Goal: Navigation & Orientation: Find specific page/section

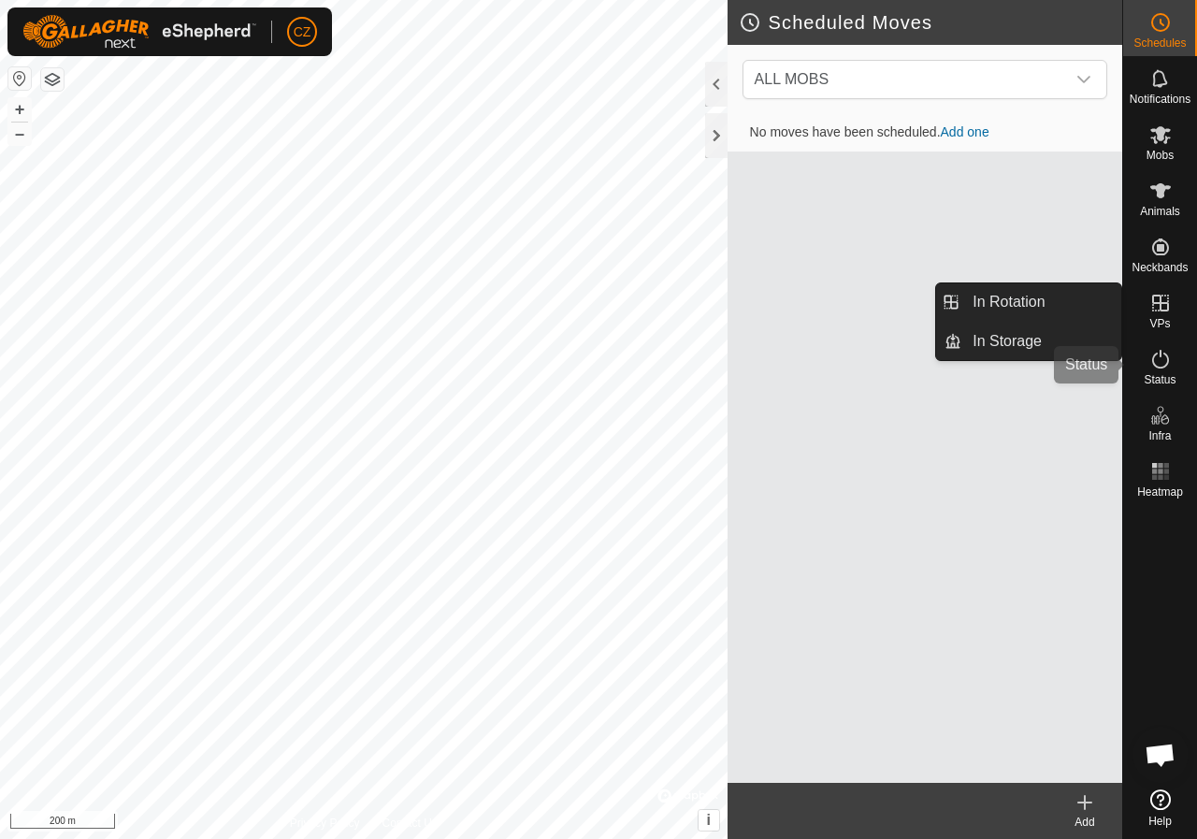
click at [1161, 353] on icon at bounding box center [1160, 359] width 22 height 22
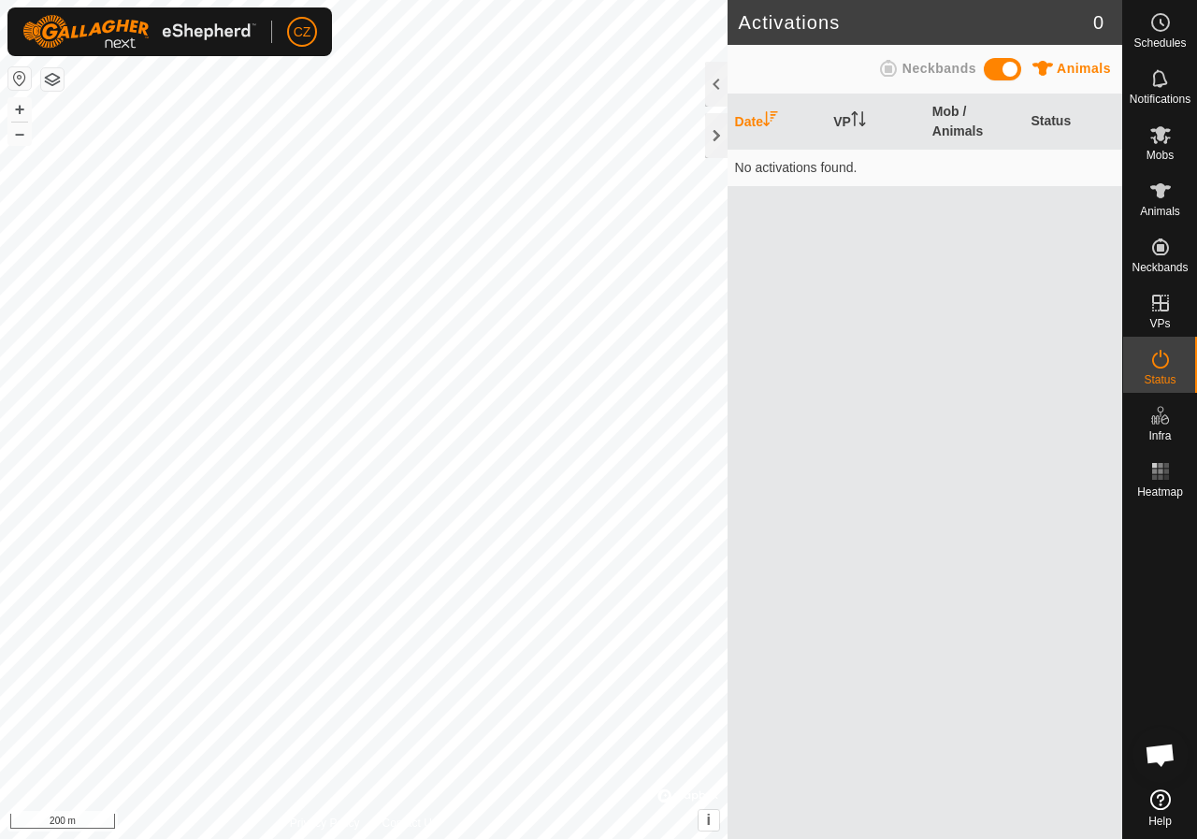
click at [752, 119] on th "Date" at bounding box center [776, 121] width 99 height 55
click at [829, 175] on td "No activations found." at bounding box center [924, 167] width 395 height 37
click at [1005, 65] on span at bounding box center [1002, 69] width 37 height 22
click at [1159, 142] on icon at bounding box center [1160, 134] width 22 height 22
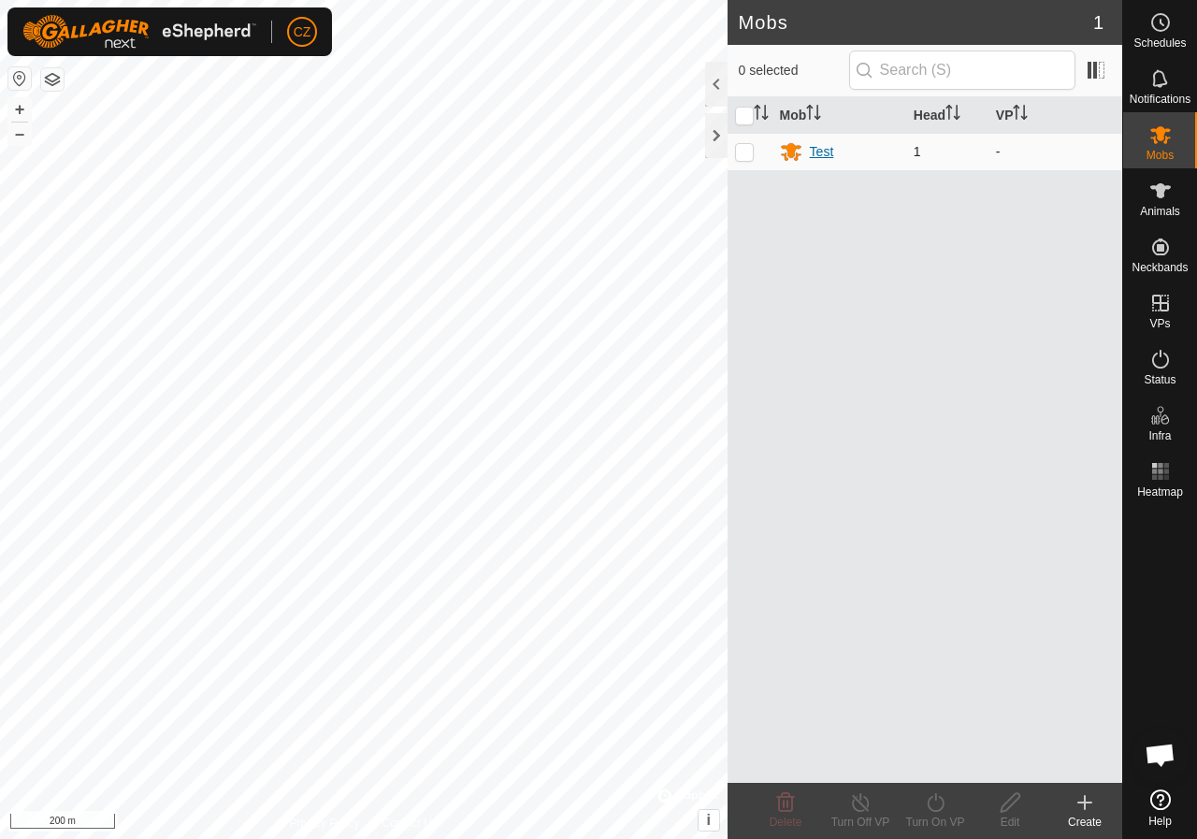
click at [823, 154] on div "Test" at bounding box center [822, 152] width 24 height 20
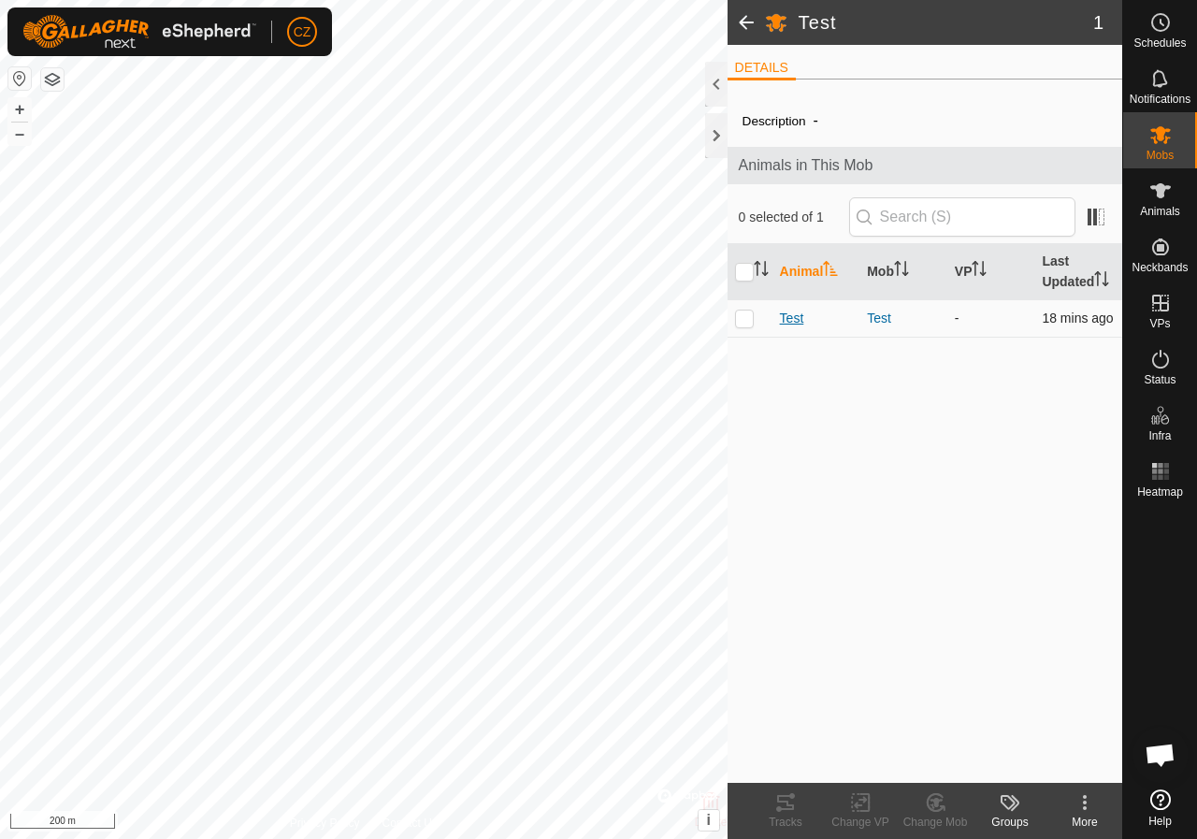
click at [795, 322] on span "Test" at bounding box center [792, 319] width 24 height 20
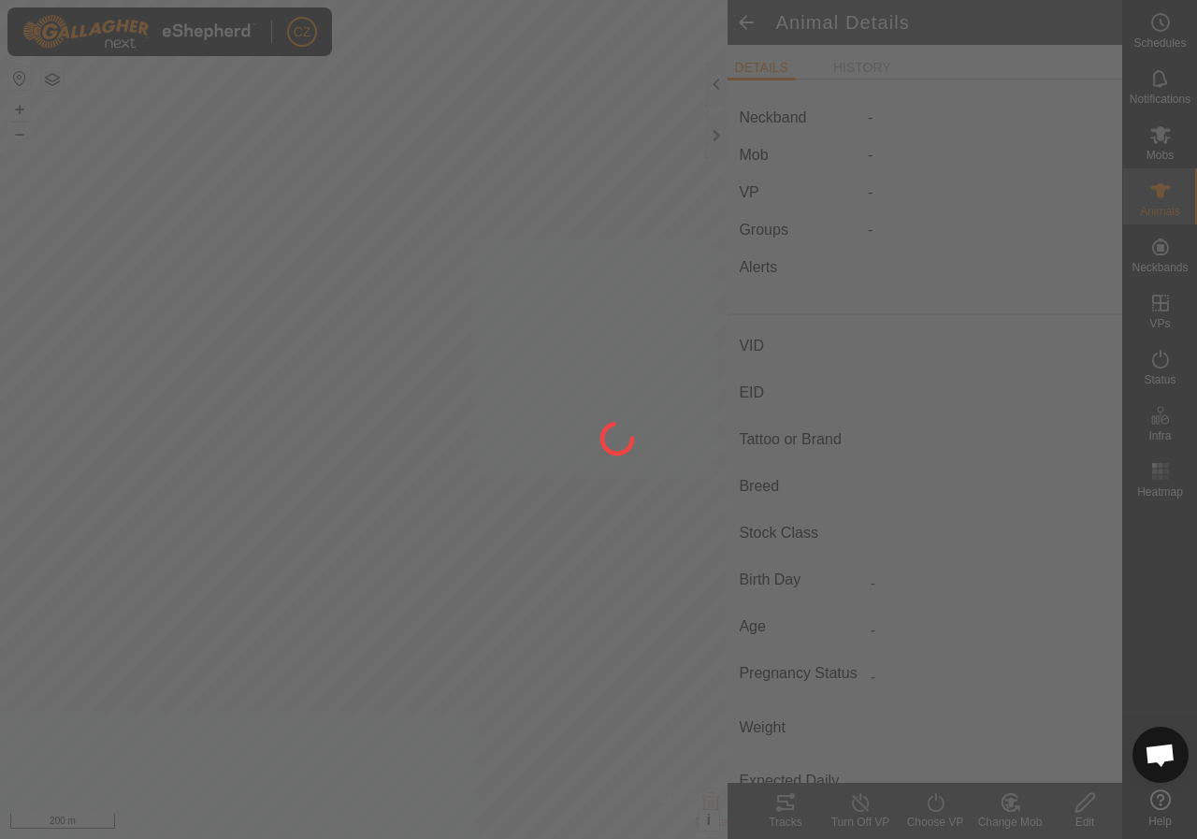
type input "Test"
type input "-"
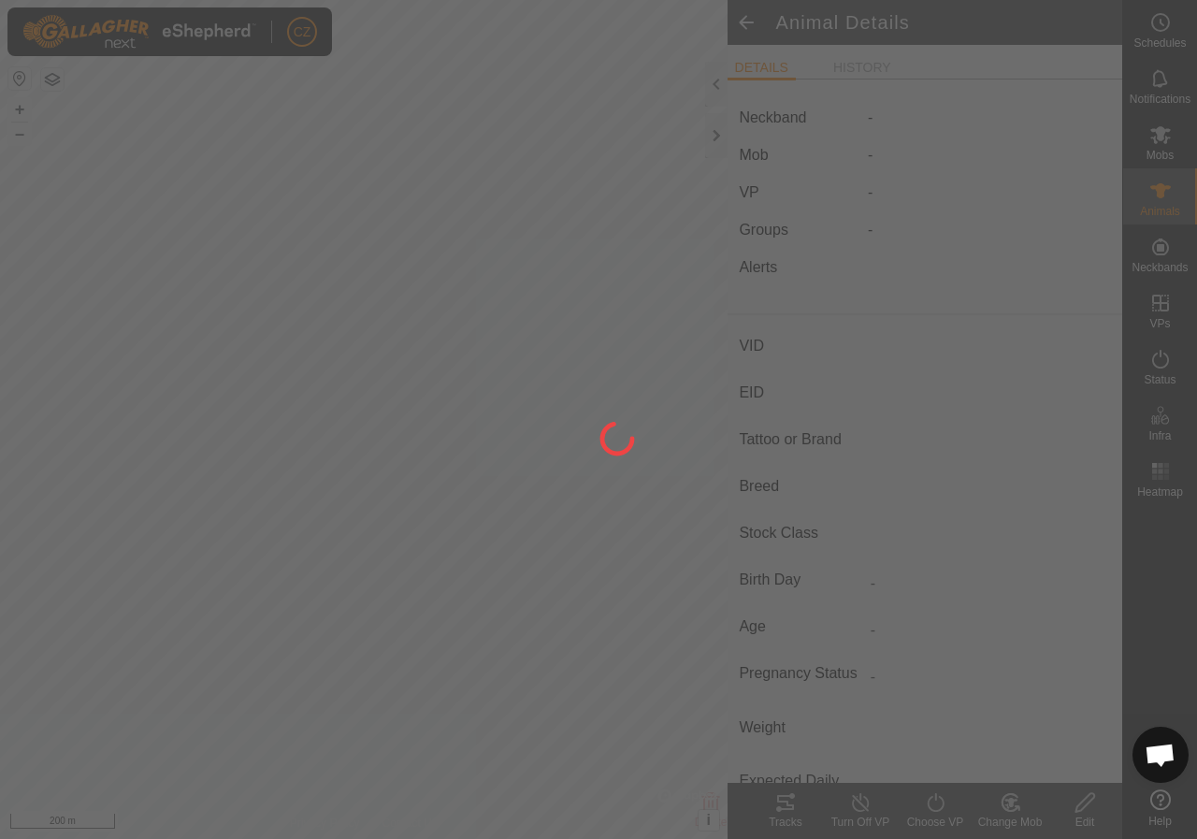
type input "0 kg"
type input "-"
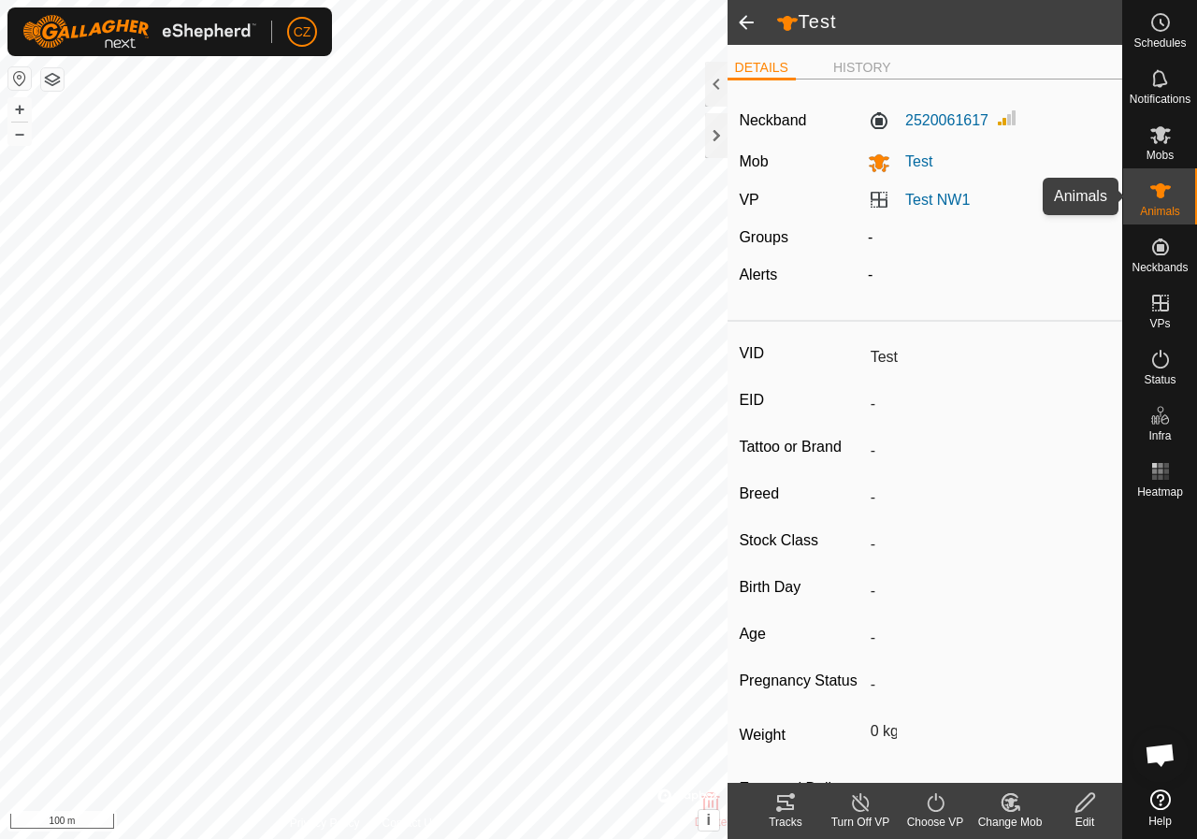
click at [1162, 192] on icon at bounding box center [1160, 190] width 21 height 15
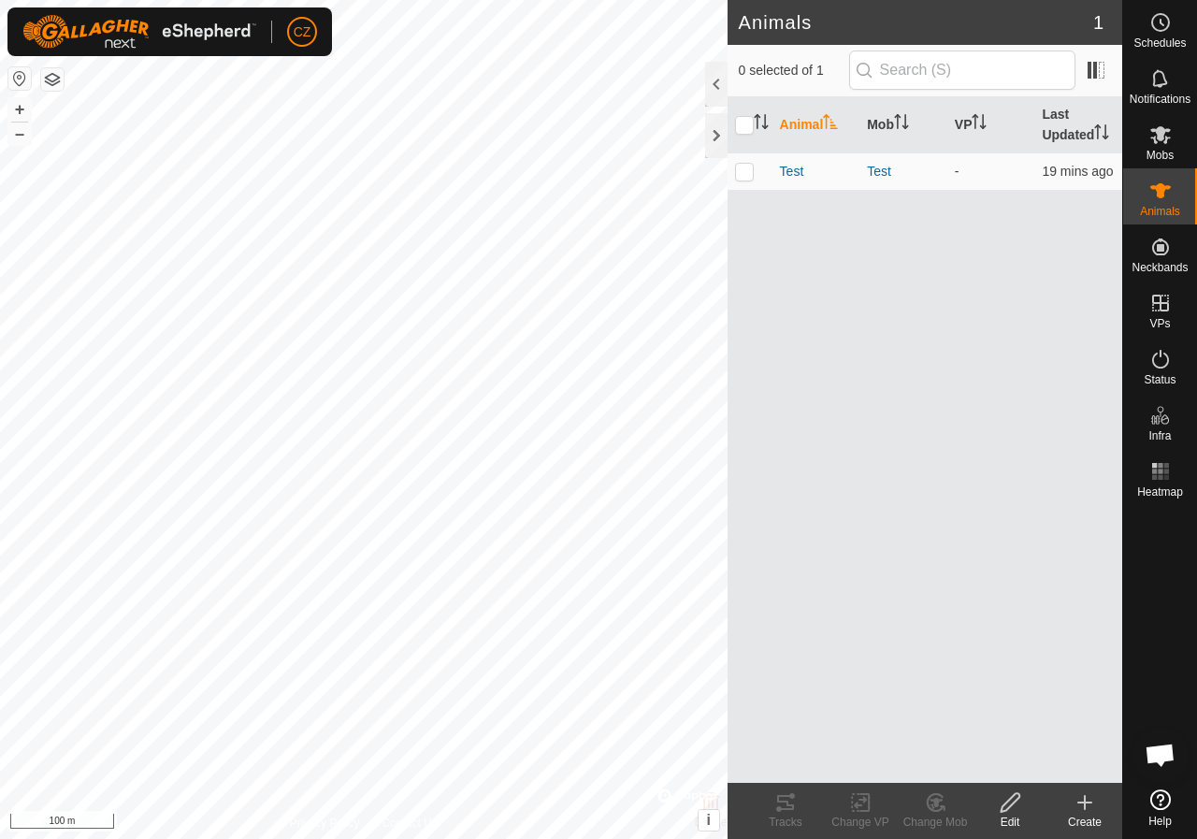
click at [1162, 192] on icon at bounding box center [1160, 190] width 21 height 15
click at [714, 128] on div at bounding box center [716, 135] width 22 height 45
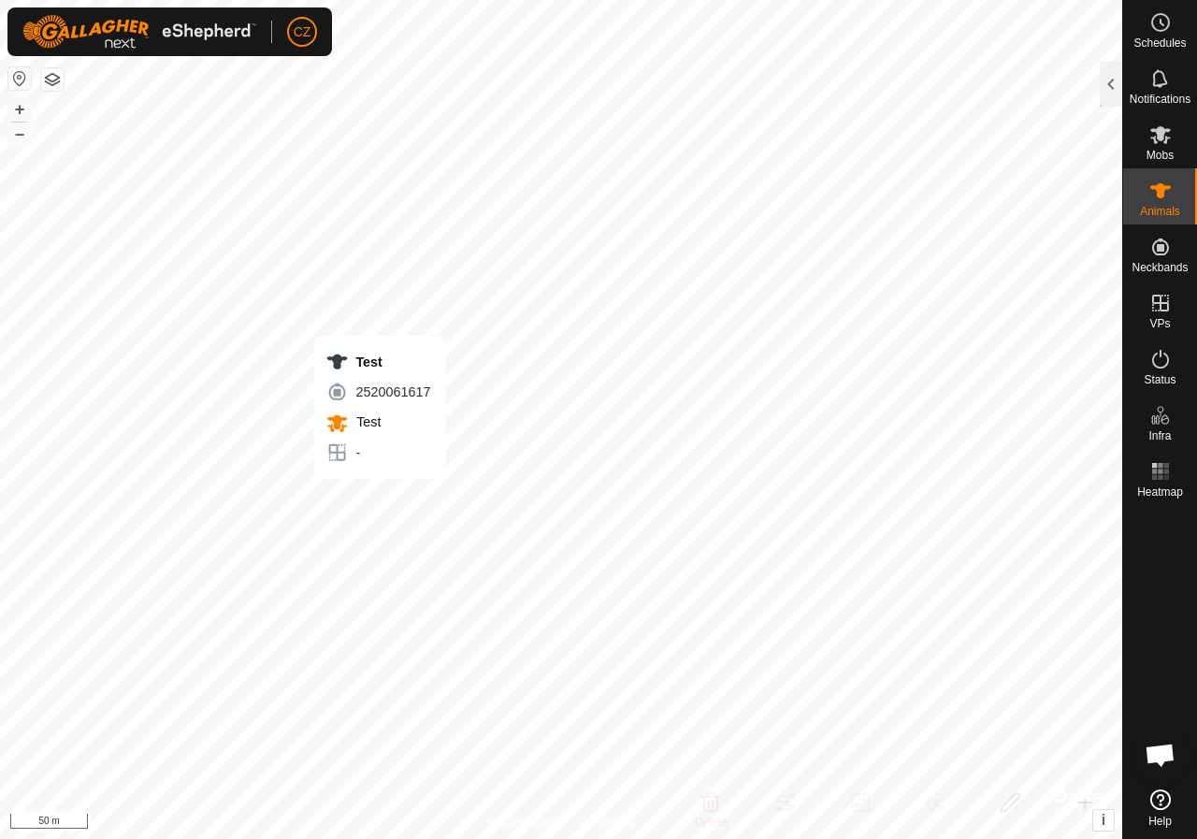
checkbox input "true"
type input "Test"
type input "-"
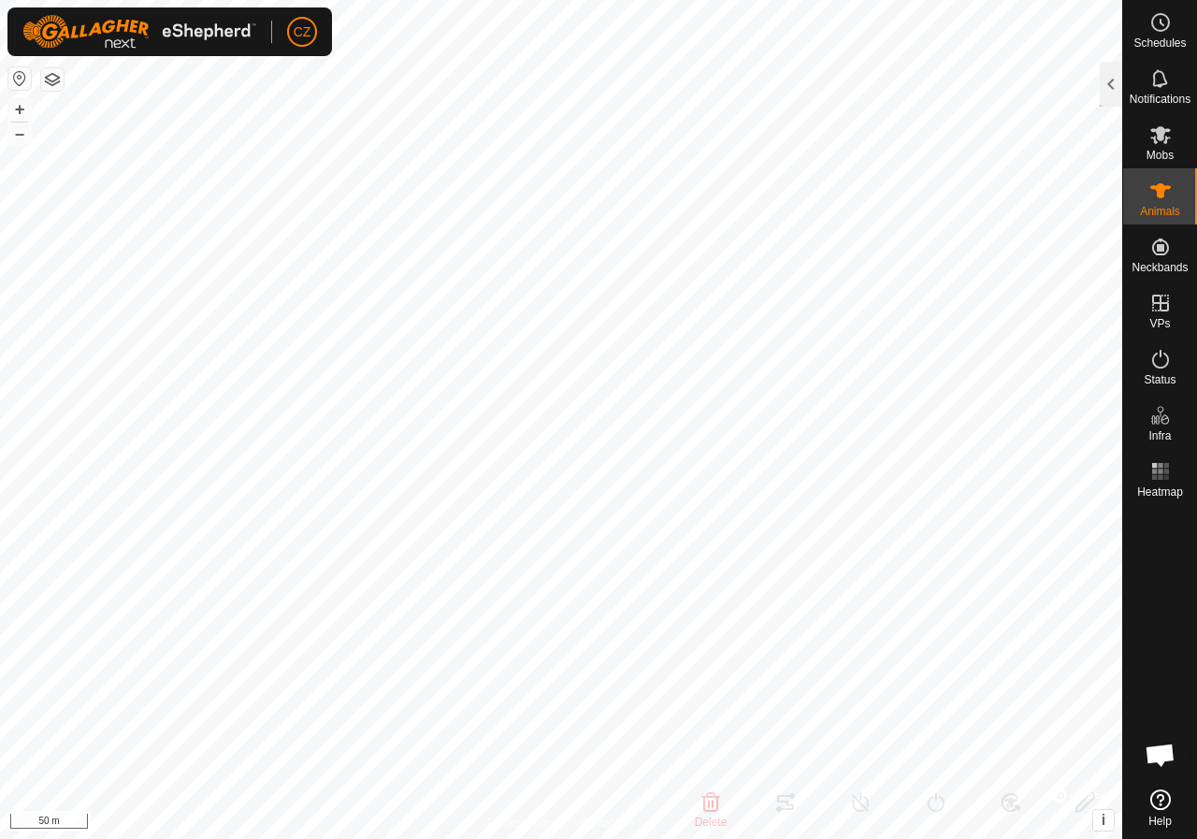
type input "-"
type input "0 kg"
type input "-"
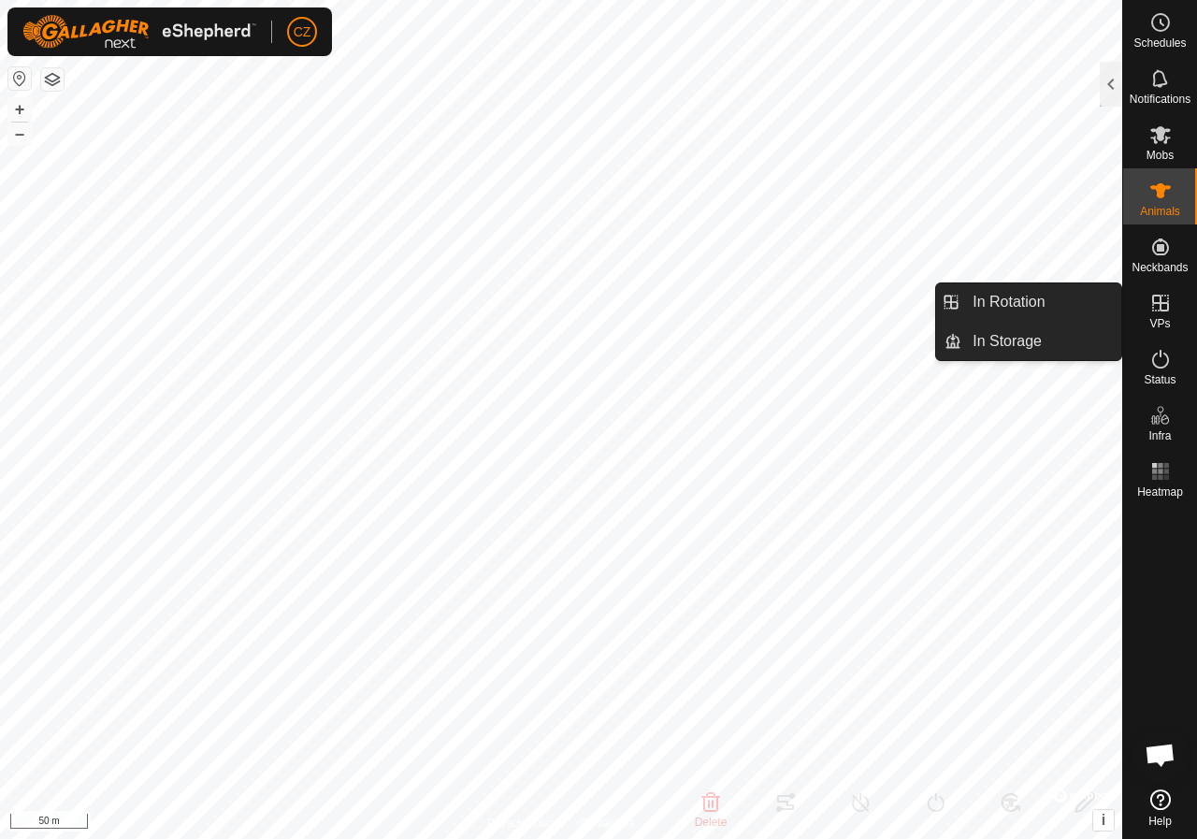
click at [1170, 318] on div "VPs" at bounding box center [1160, 309] width 74 height 56
click at [1000, 303] on link "In Rotation" at bounding box center [1041, 301] width 160 height 37
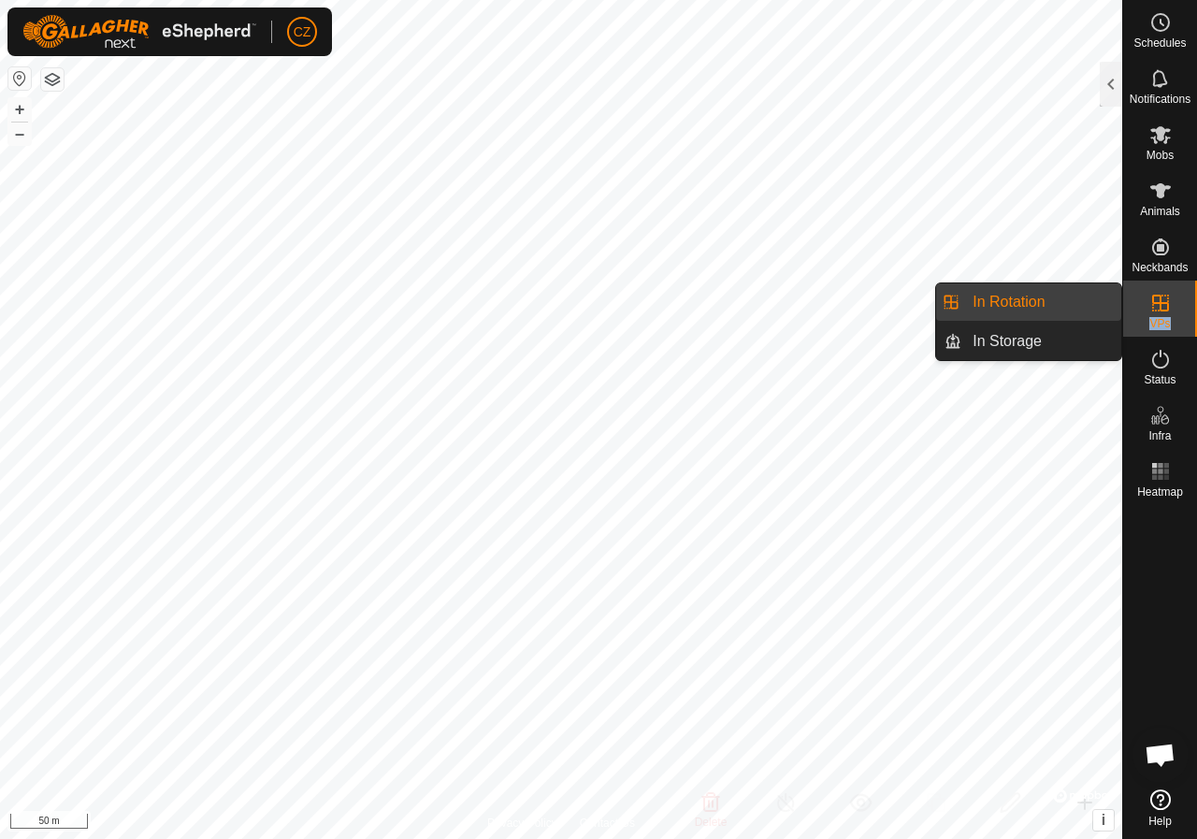
click at [979, 309] on link "In Rotation" at bounding box center [1041, 301] width 160 height 37
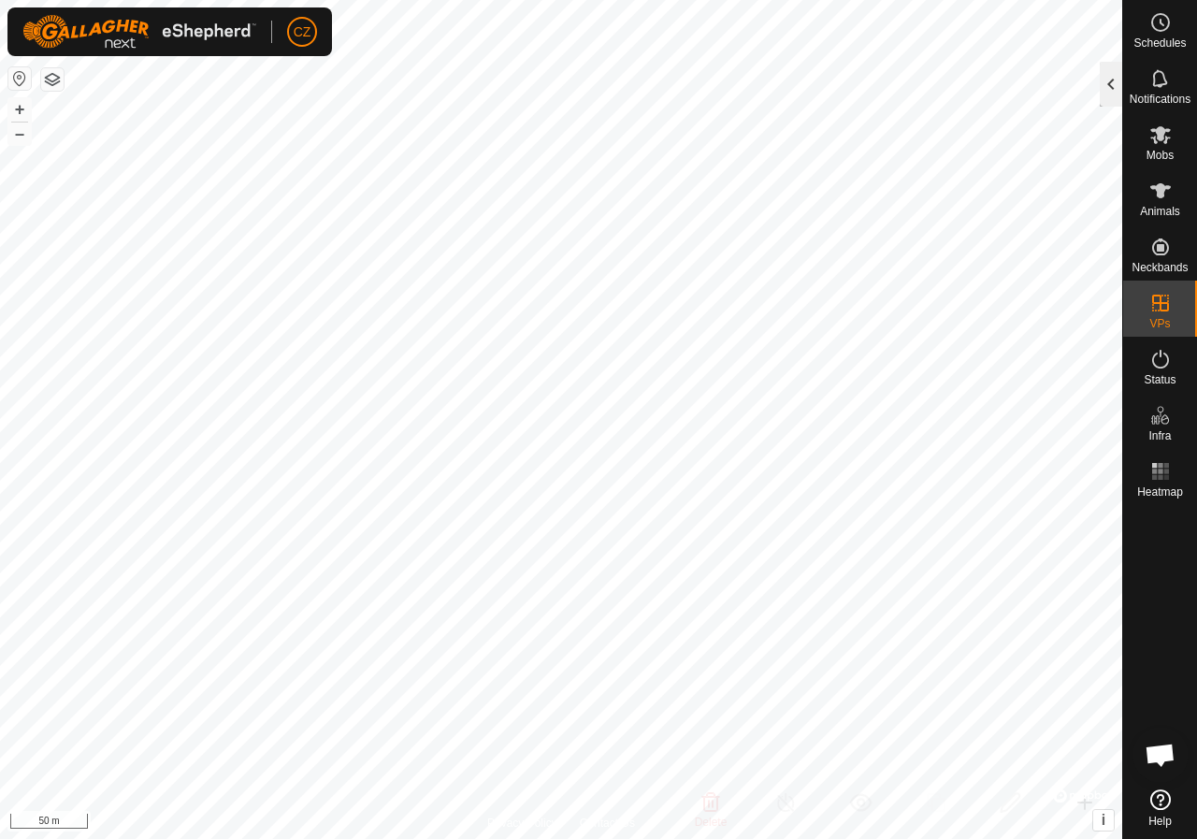
click at [1114, 80] on div at bounding box center [1111, 84] width 22 height 45
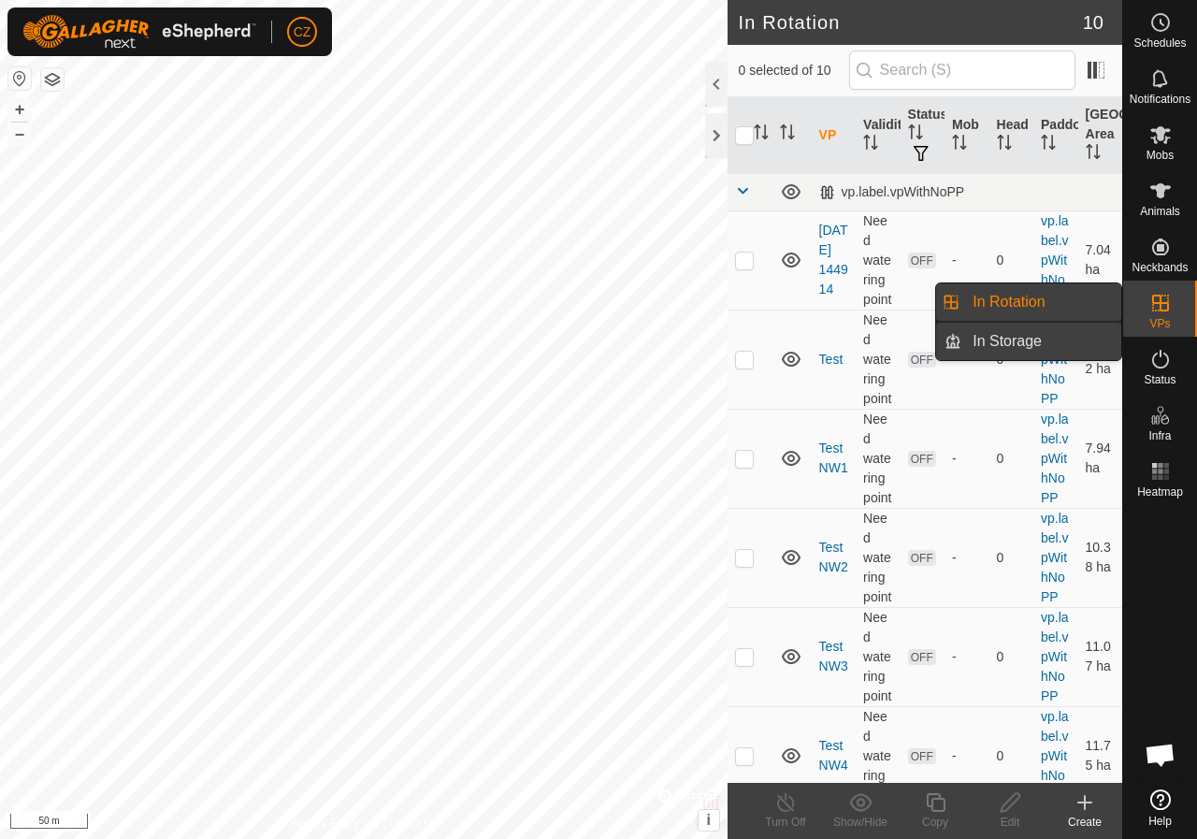
click at [1040, 335] on link "In Storage" at bounding box center [1041, 341] width 160 height 37
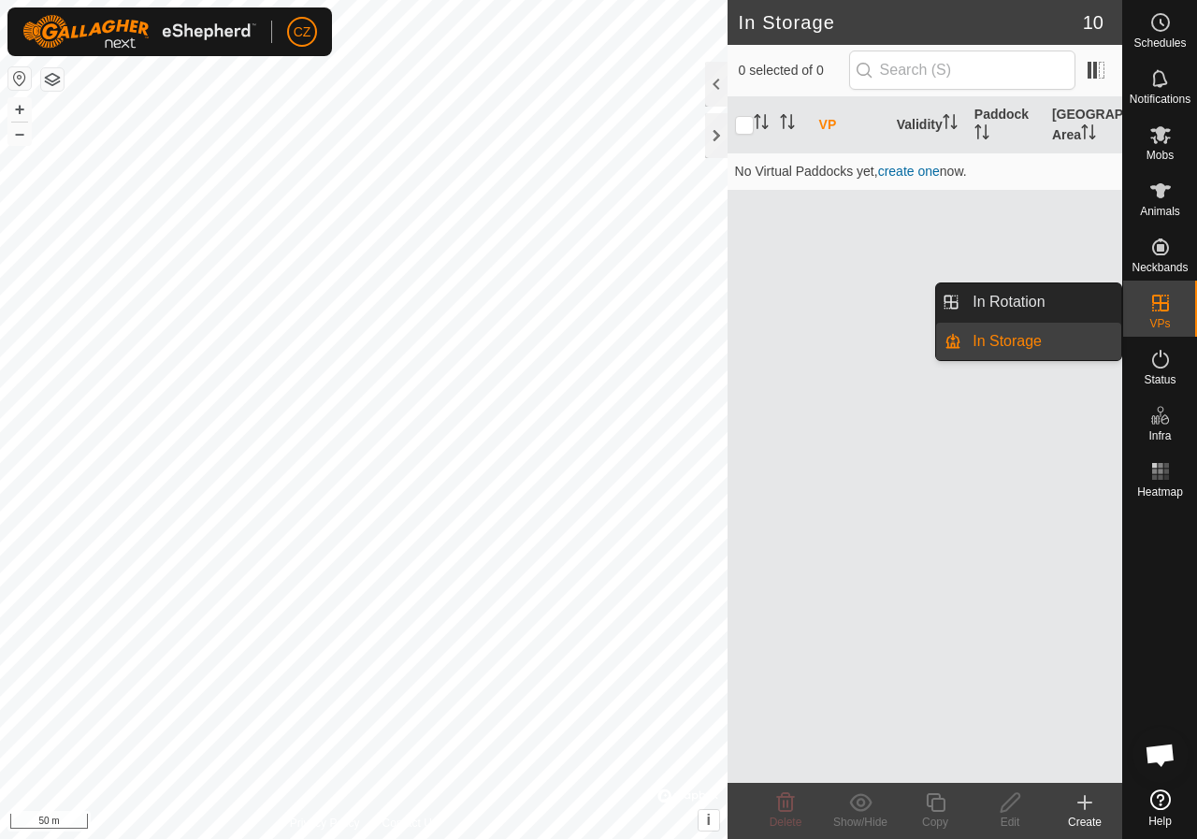
click at [1052, 302] on link "In Rotation" at bounding box center [1041, 301] width 160 height 37
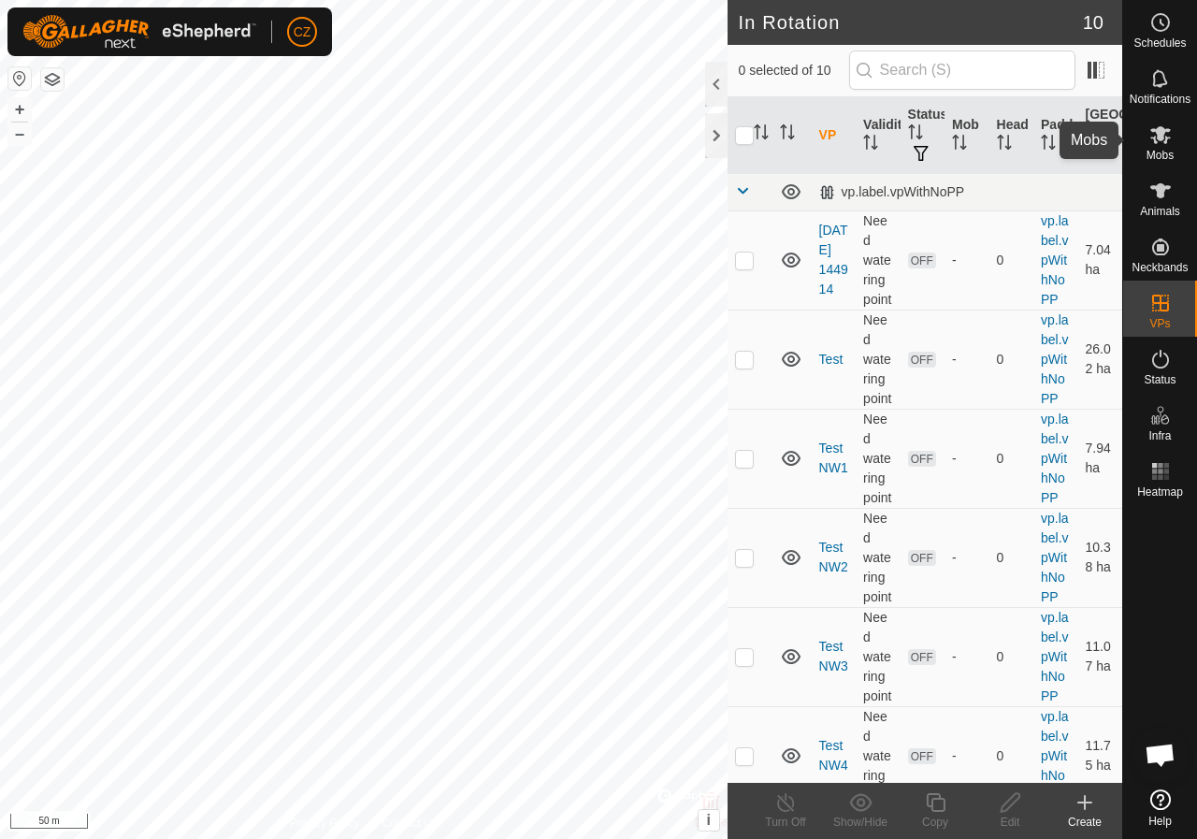
click at [1159, 146] on es-mob-svg-icon at bounding box center [1161, 135] width 34 height 30
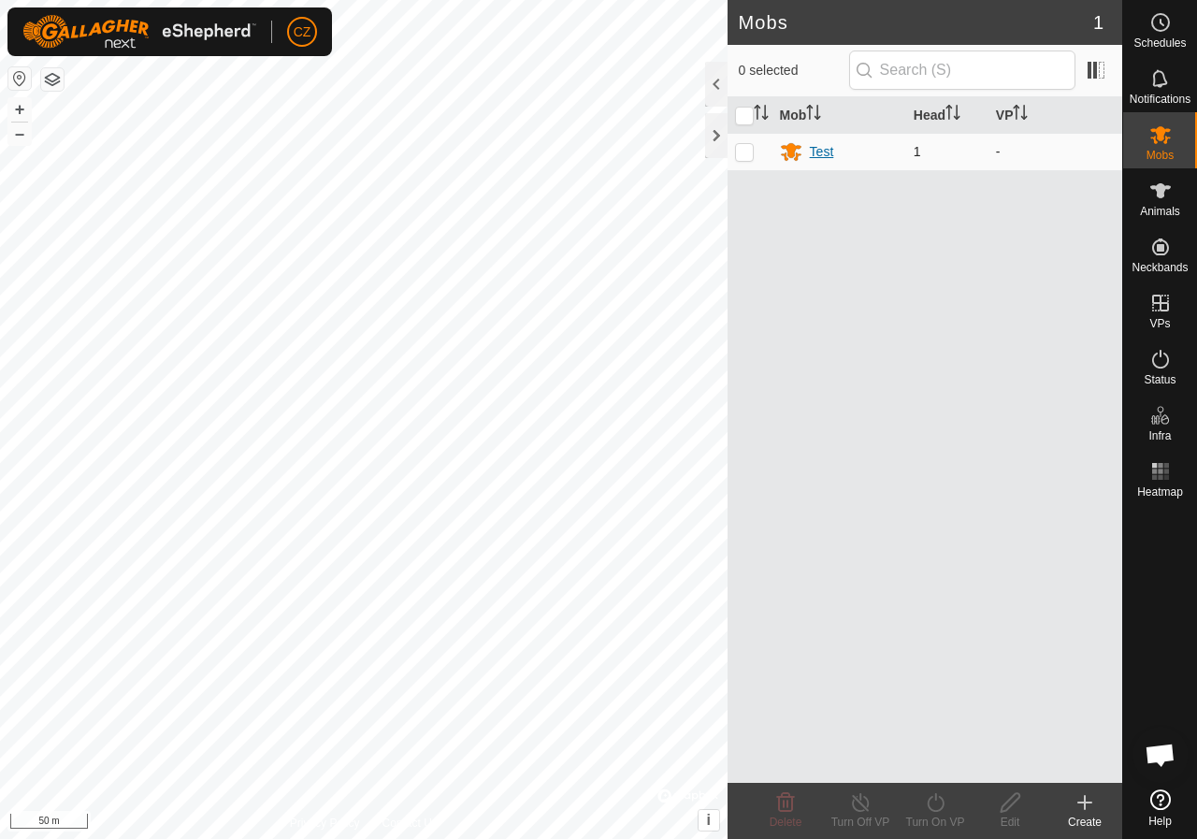
click at [832, 156] on div "Test" at bounding box center [822, 152] width 24 height 20
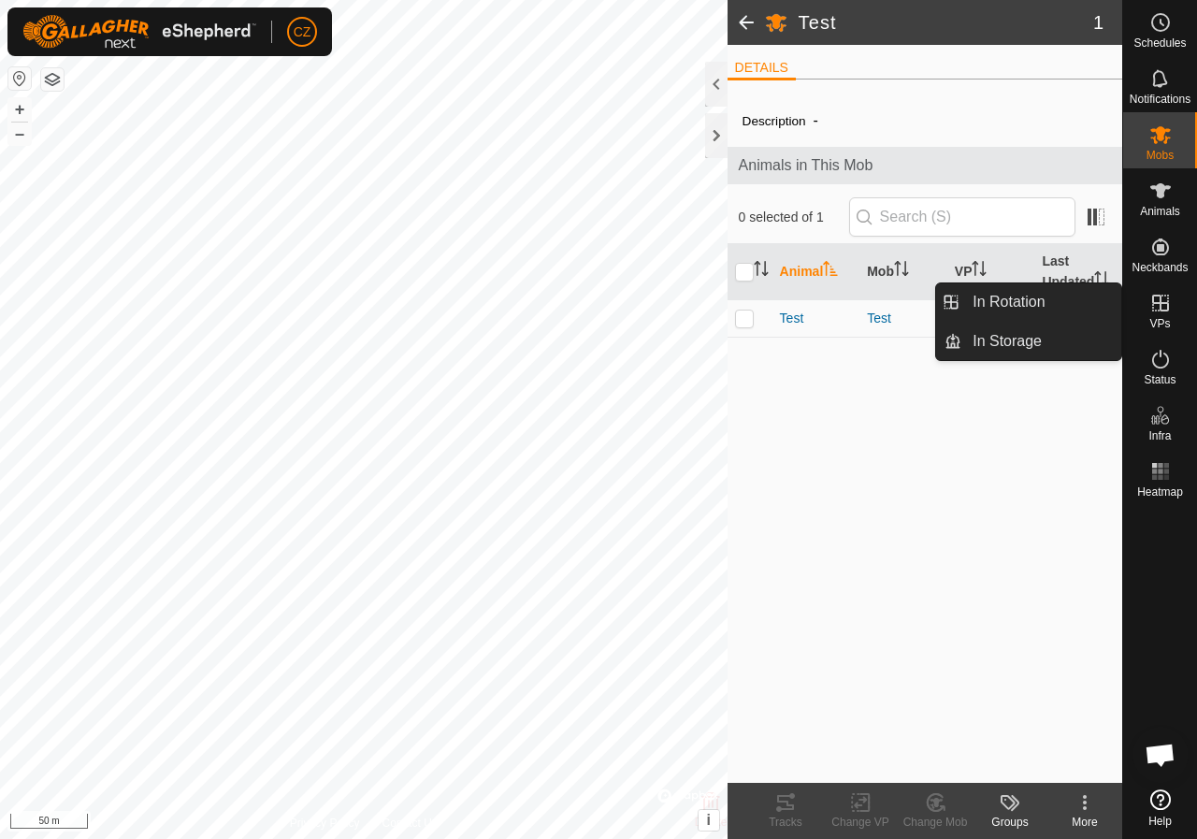
click at [1160, 306] on icon at bounding box center [1160, 303] width 17 height 17
click at [1032, 300] on link "In Rotation" at bounding box center [1041, 301] width 160 height 37
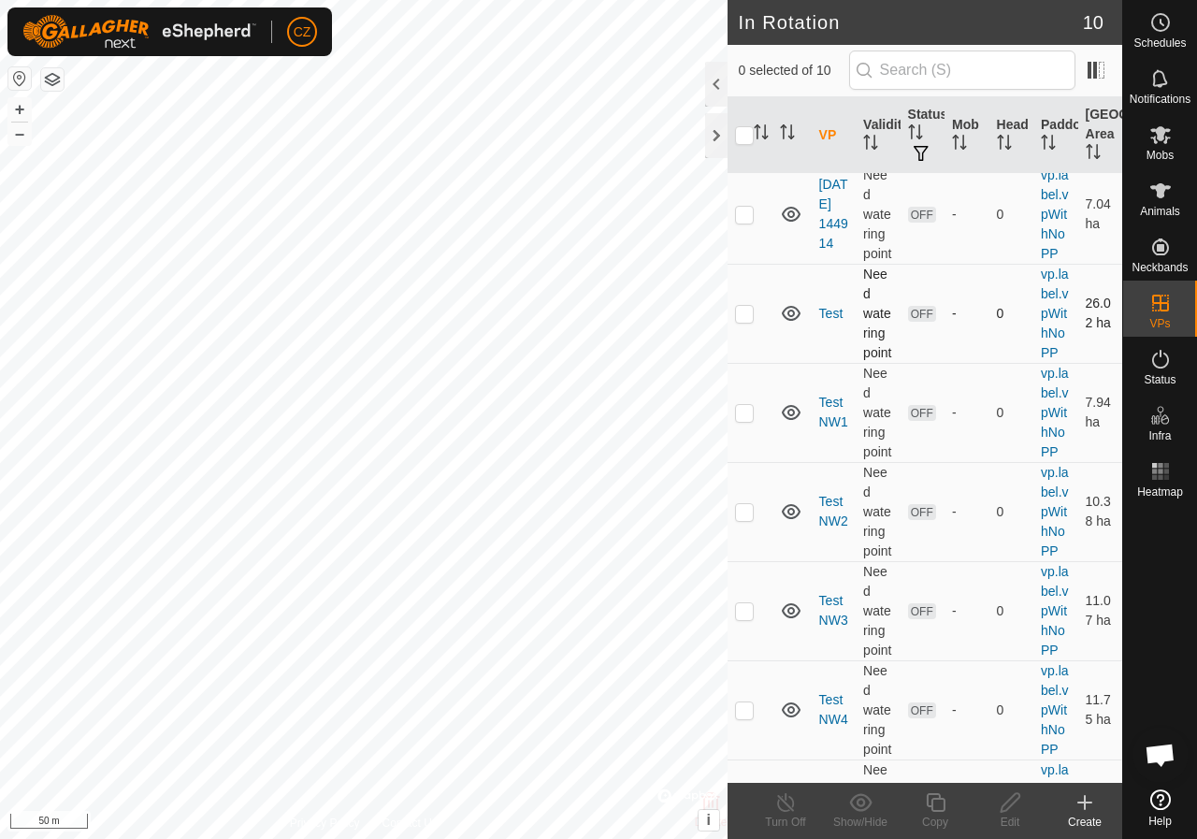
scroll to position [47, 0]
